Goal: Navigation & Orientation: Find specific page/section

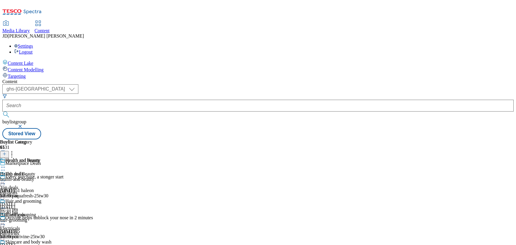
select select "ghs-[GEOGRAPHIC_DATA]"
click at [35, 171] on span "Health and Beauty" at bounding box center [17, 173] width 35 height 5
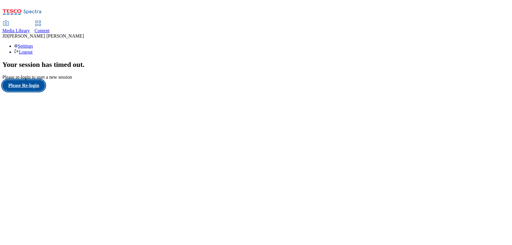
click at [27, 91] on button "Please Re-login" at bounding box center [23, 85] width 43 height 11
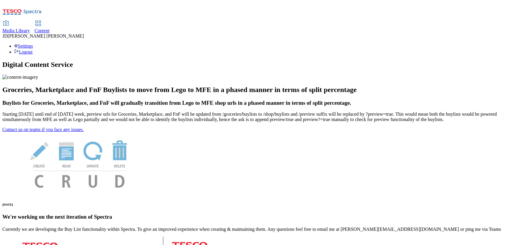
click at [50, 28] on span "Content" at bounding box center [42, 30] width 15 height 5
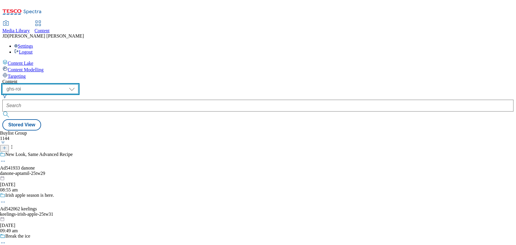
click at [78, 84] on select "ghs-roi ghs-[GEOGRAPHIC_DATA]" at bounding box center [40, 88] width 76 height 9
select select "ghs-[GEOGRAPHIC_DATA]"
click at [77, 84] on select "ghs-roi ghs-[GEOGRAPHIC_DATA]" at bounding box center [40, 88] width 76 height 9
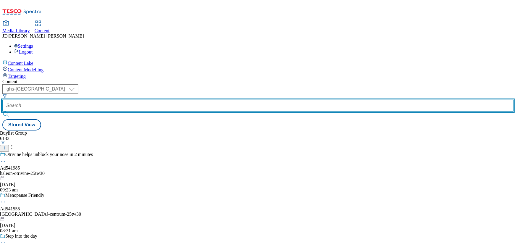
click at [143, 100] on input "text" at bounding box center [257, 106] width 511 height 12
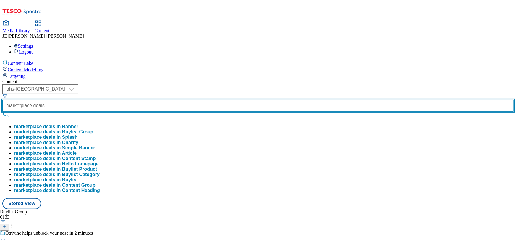
type input "marketplace deals"
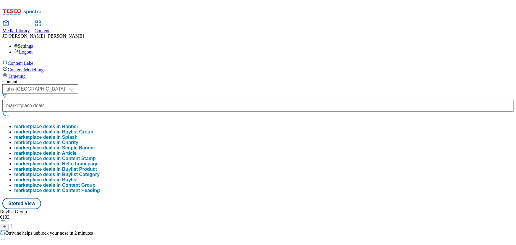
click at [93, 129] on button "marketplace deals in Buylist Group" at bounding box center [53, 131] width 79 height 5
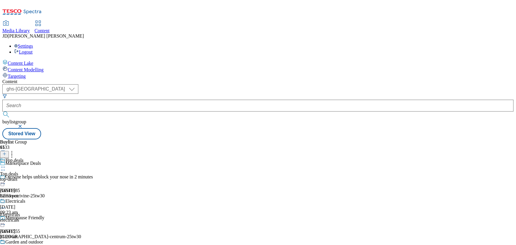
scroll to position [134, 0]
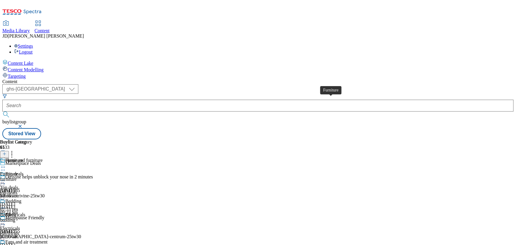
click at [18, 171] on div "Furniture" at bounding box center [9, 173] width 18 height 5
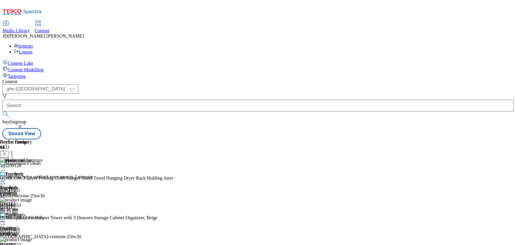
drag, startPoint x: 364, startPoint y: 97, endPoint x: 380, endPoint y: 94, distance: 17.1
click at [6, 178] on icon at bounding box center [3, 181] width 6 height 6
click at [49, 232] on span "Open Preview Url" at bounding box center [33, 234] width 31 height 4
click at [6, 178] on icon at bounding box center [3, 181] width 6 height 6
click at [383, 84] on div "( optional ) ghs-roi ghs-[GEOGRAPHIC_DATA] ghs-uk buylistgroup Stored View" at bounding box center [257, 111] width 511 height 55
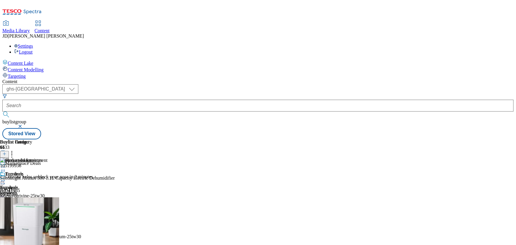
scroll to position [27, 0]
click at [48, 190] on div "furniture" at bounding box center [24, 192] width 48 height 5
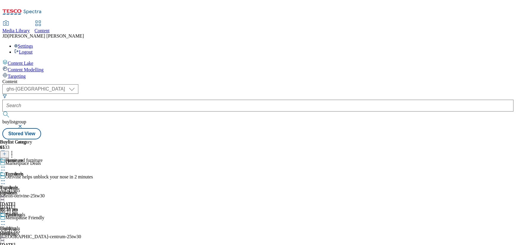
click at [383, 84] on div "( optional ) ghs-roi ghs-[GEOGRAPHIC_DATA] ghs-uk buylistgroup Stored View" at bounding box center [257, 111] width 511 height 55
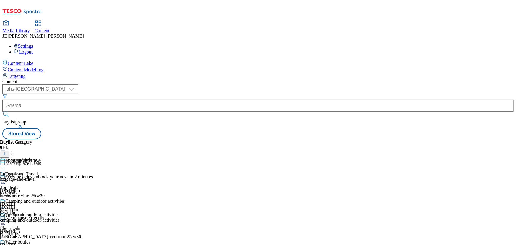
click at [65, 176] on div "luggage-and-travel" at bounding box center [32, 178] width 65 height 5
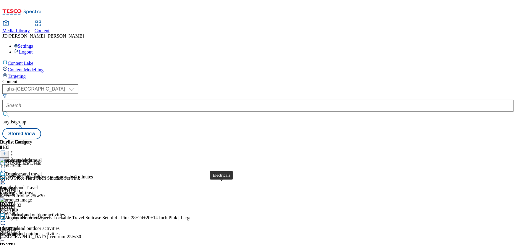
click at [20, 226] on div "Electricals" at bounding box center [10, 228] width 20 height 5
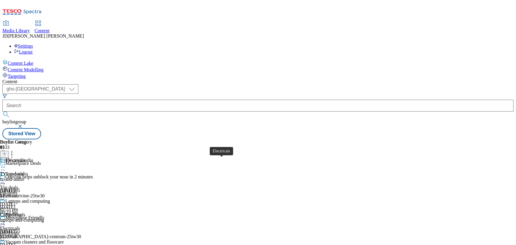
click at [20, 226] on div "Electricals" at bounding box center [10, 228] width 20 height 5
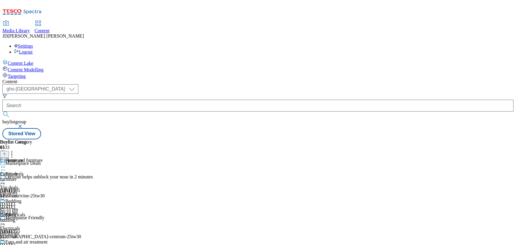
click at [326, 84] on div "( optional ) ghs-roi ghs-[GEOGRAPHIC_DATA] ghs-uk buylistgroup Stored View" at bounding box center [257, 111] width 511 height 55
